Goal: Information Seeking & Learning: Learn about a topic

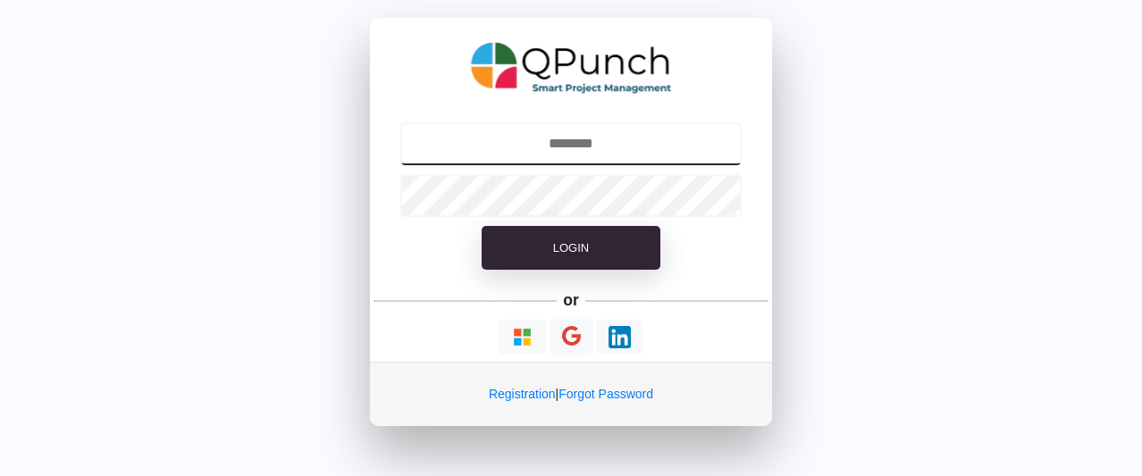
click at [593, 141] on input "text" at bounding box center [571, 143] width 342 height 43
type input "*"
click at [599, 142] on input "text" at bounding box center [571, 143] width 342 height 43
type input "**********"
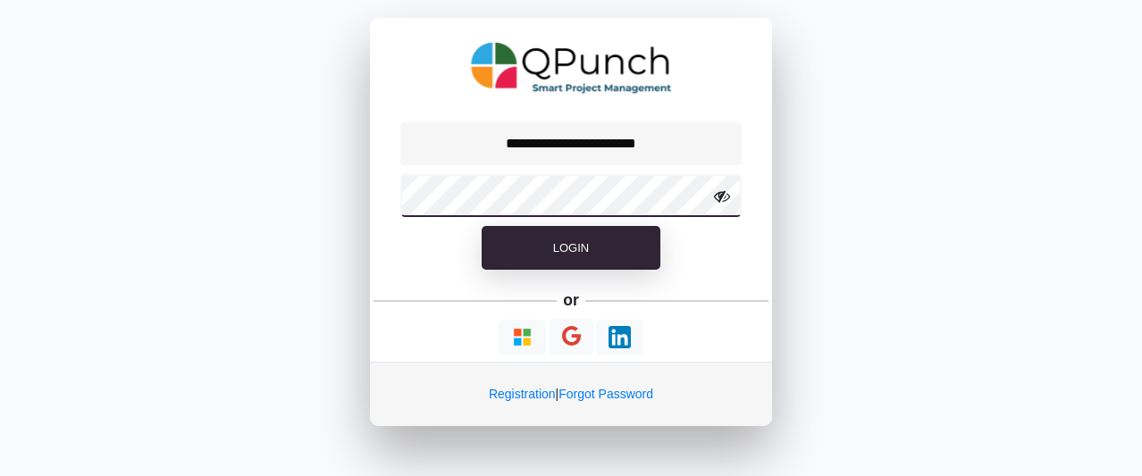
click at [482, 226] on button "Login" at bounding box center [571, 248] width 179 height 45
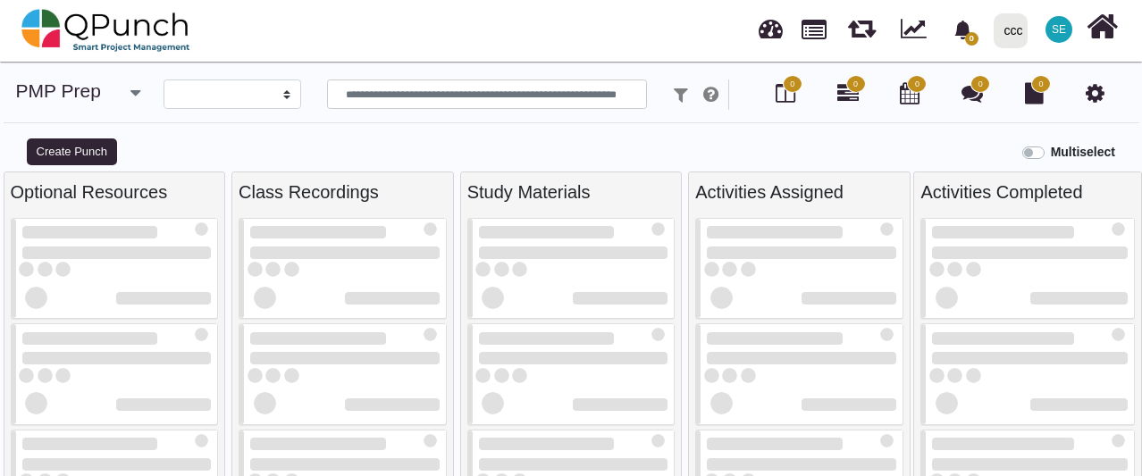
select select
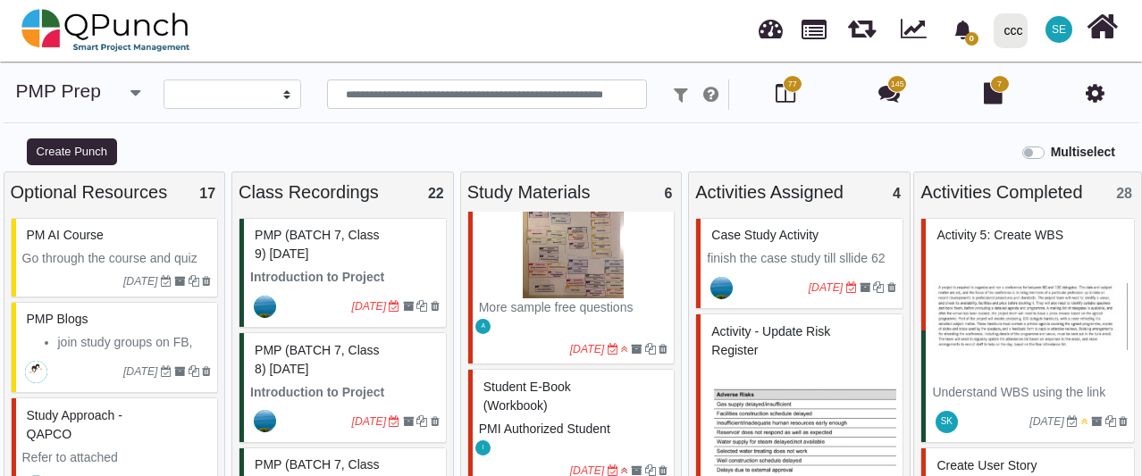
scroll to position [554, 0]
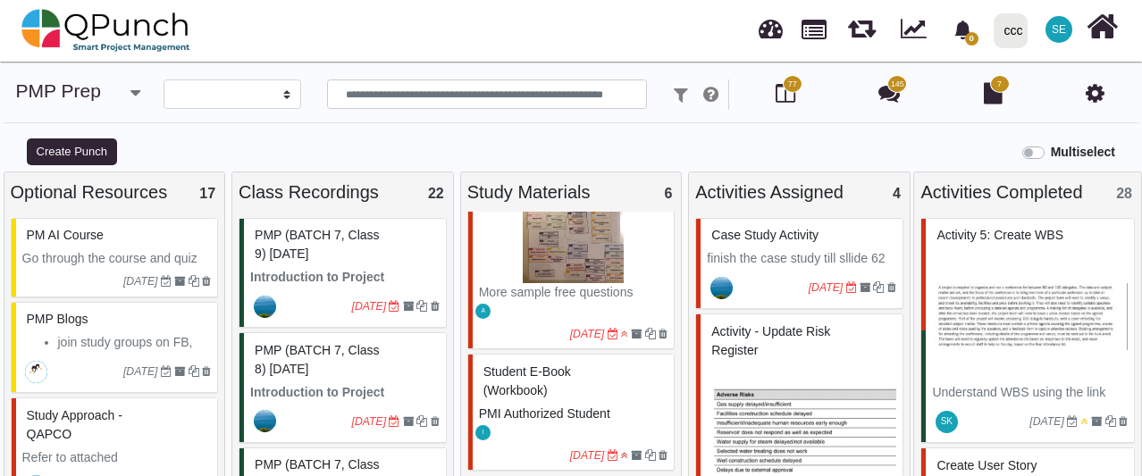
click at [536, 383] on span "Student E-book (workbook)" at bounding box center [528, 381] width 88 height 33
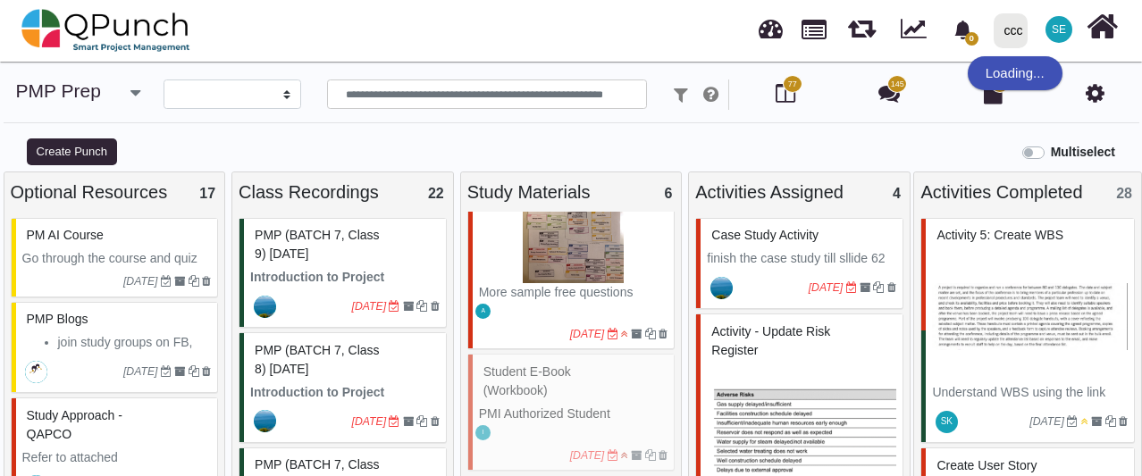
select select "*****"
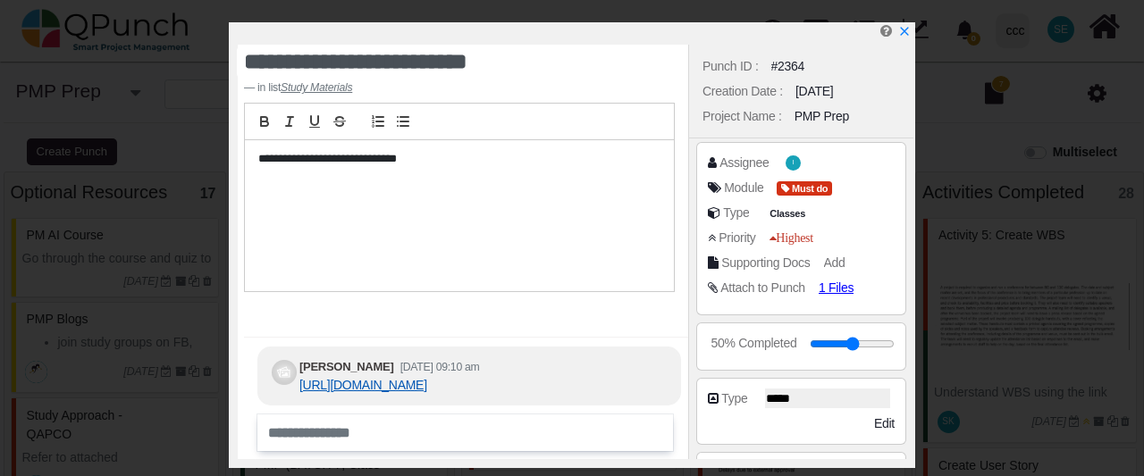
click at [416, 378] on link "https://pmoqpunch-my.sharepoint.com/:b:/g/personal/su_qpunch_co/ETTw3iW_zKlOifd…" at bounding box center [363, 385] width 128 height 14
click at [906, 33] on icon "x" at bounding box center [903, 32] width 14 height 14
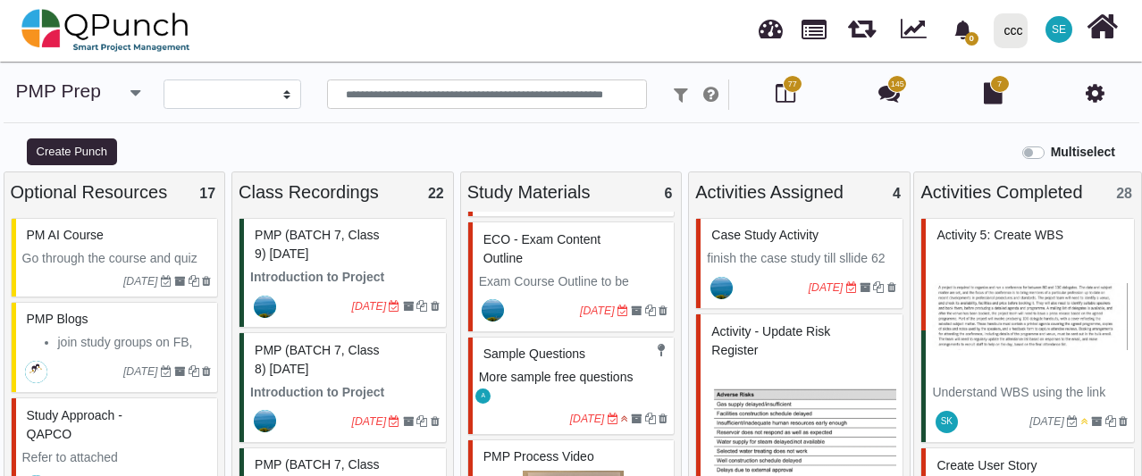
scroll to position [232, 0]
click at [536, 349] on span "Sample Questions" at bounding box center [535, 354] width 102 height 14
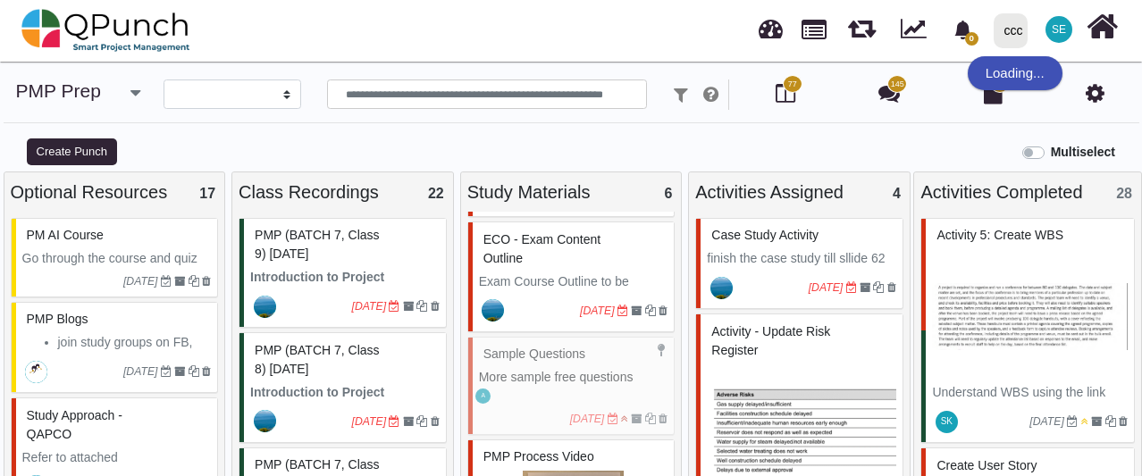
select select "*******"
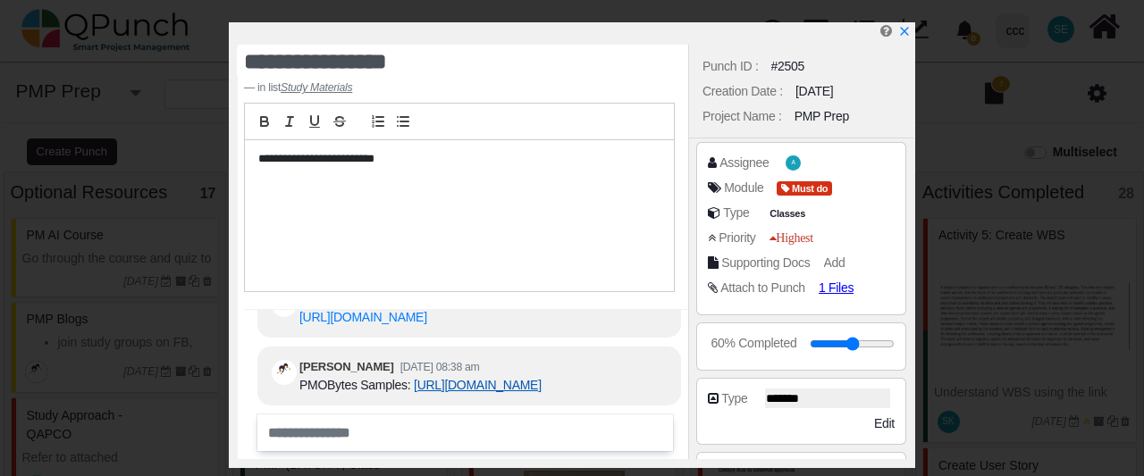
click at [530, 378] on link "https://pmobytes.com/pmp-sample-1/" at bounding box center [478, 385] width 128 height 14
click at [916, 35] on div "**********" at bounding box center [572, 238] width 1144 height 476
click at [905, 34] on icon "x" at bounding box center [903, 32] width 14 height 14
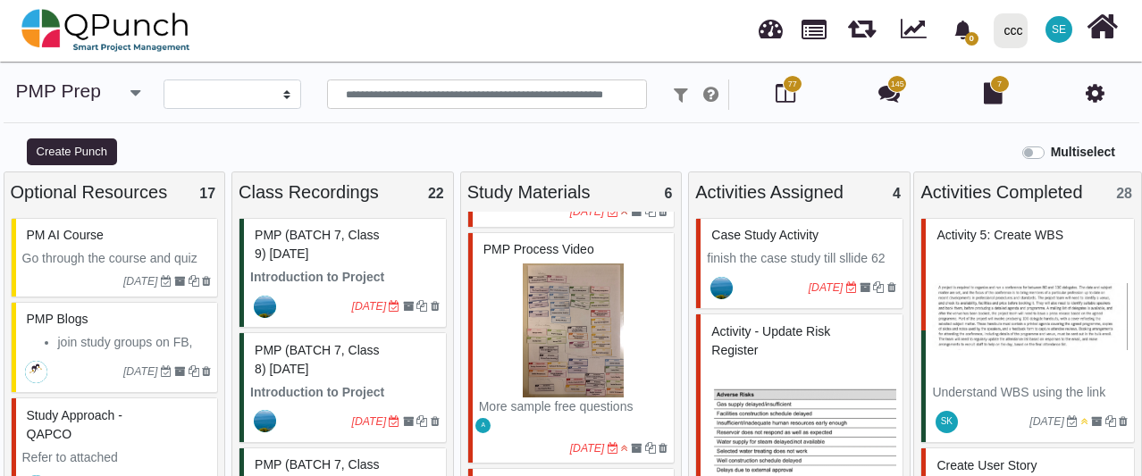
scroll to position [441, 0]
click at [596, 403] on p "More sample free questions" at bounding box center [573, 405] width 189 height 19
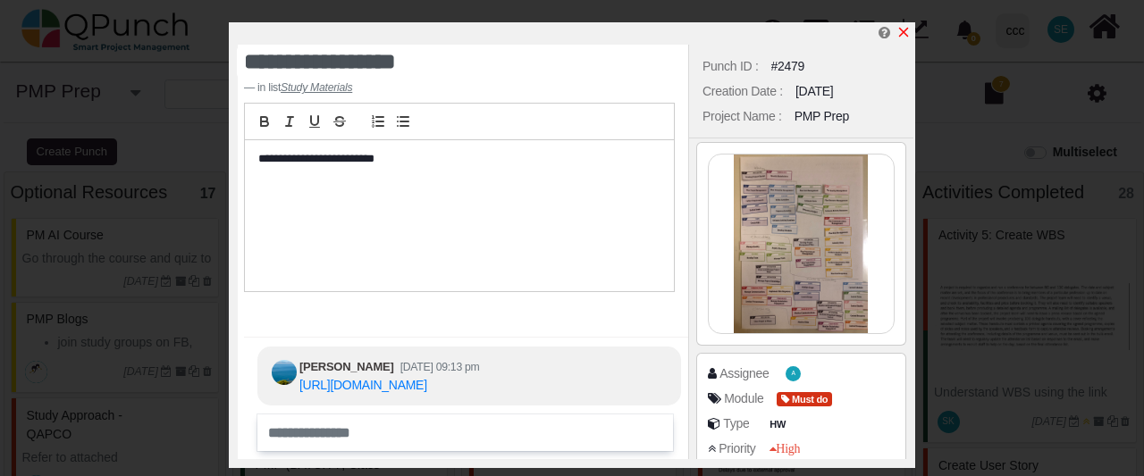
click at [910, 28] on icon "x" at bounding box center [903, 32] width 14 height 14
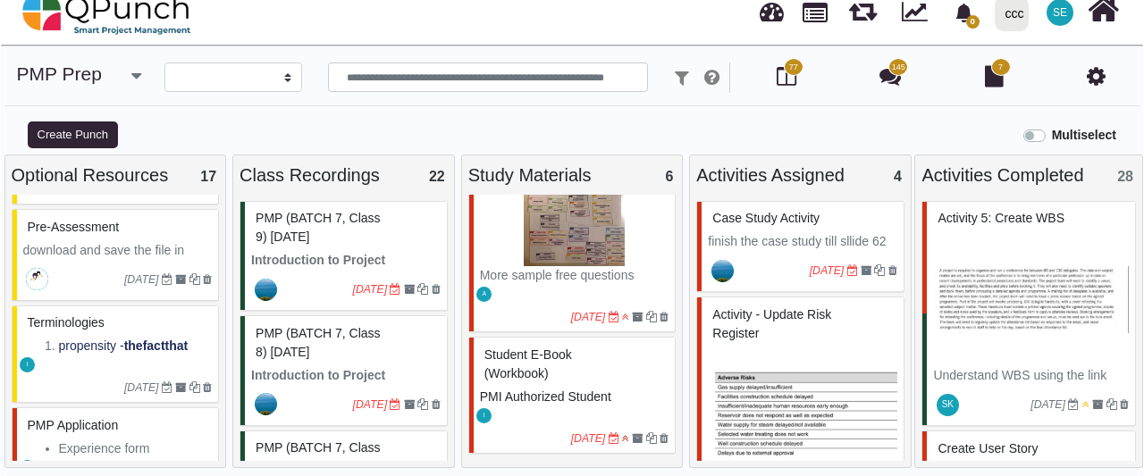
scroll to position [927, 0]
click at [139, 244] on p "download and save the file in your local disk and then attempt the questions wi…" at bounding box center [116, 277] width 189 height 75
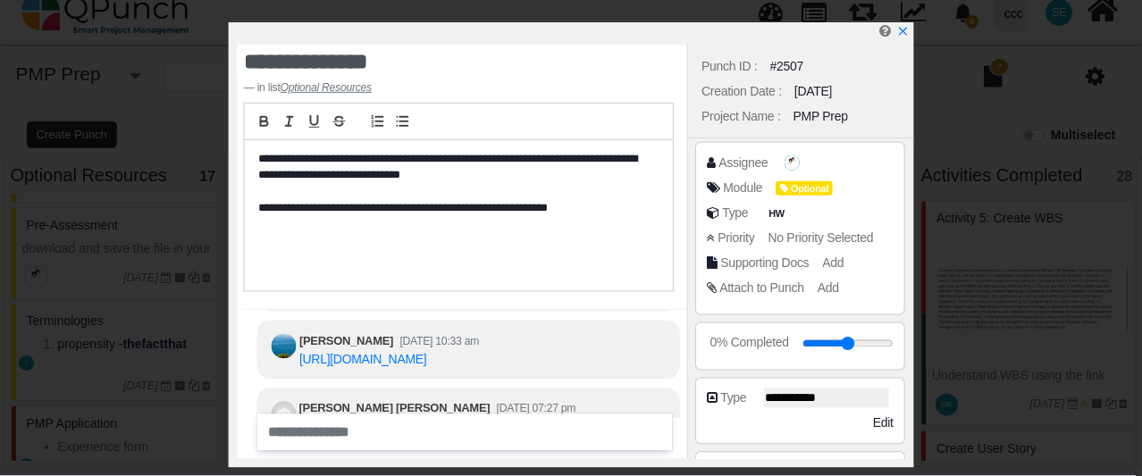
scroll to position [-46, 0]
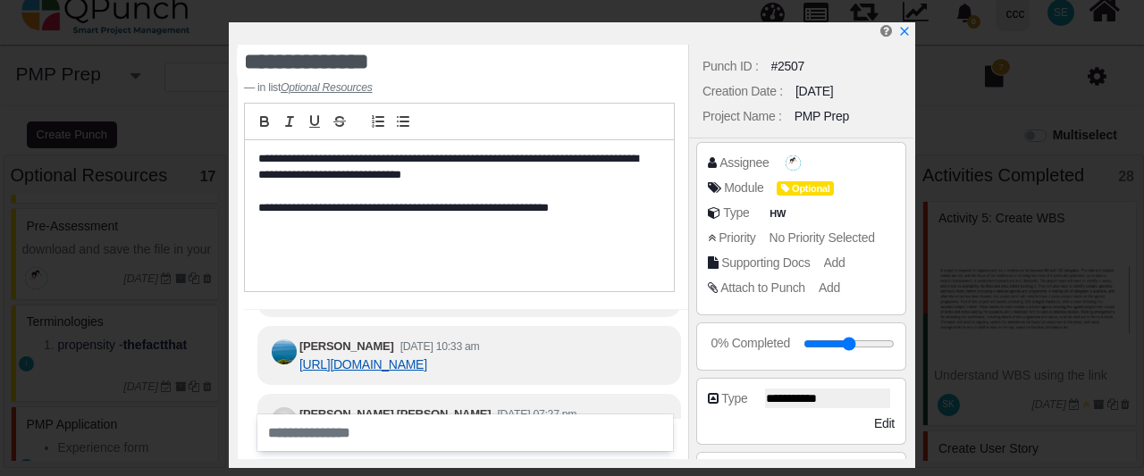
click at [427, 357] on link "https://pmobytes.com/wp_quiz/pmp-pre-assessment/" at bounding box center [363, 364] width 128 height 14
click at [906, 43] on div at bounding box center [576, 33] width 676 height 22
click at [905, 34] on icon "x" at bounding box center [903, 32] width 14 height 14
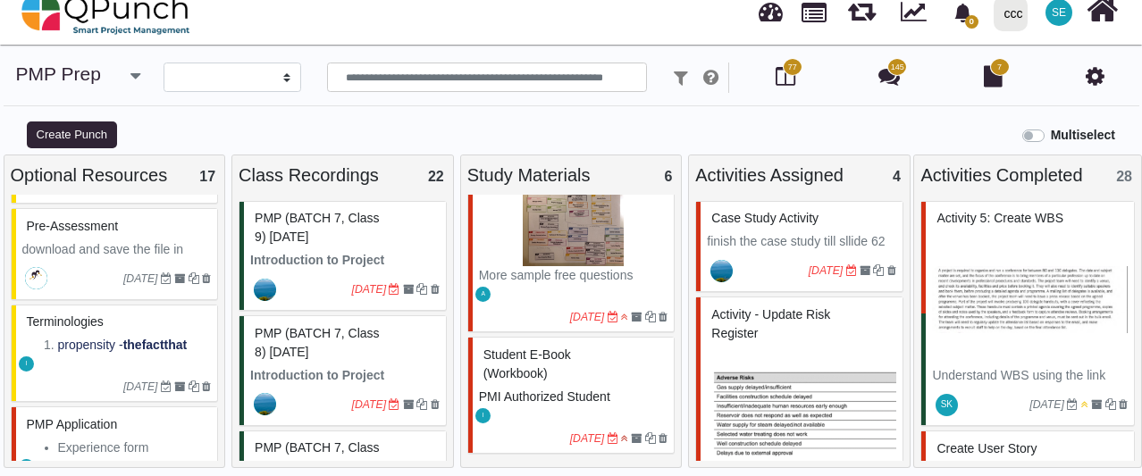
click at [903, 32] on div at bounding box center [917, 13] width 45 height 53
